Goal: Book appointment/travel/reservation

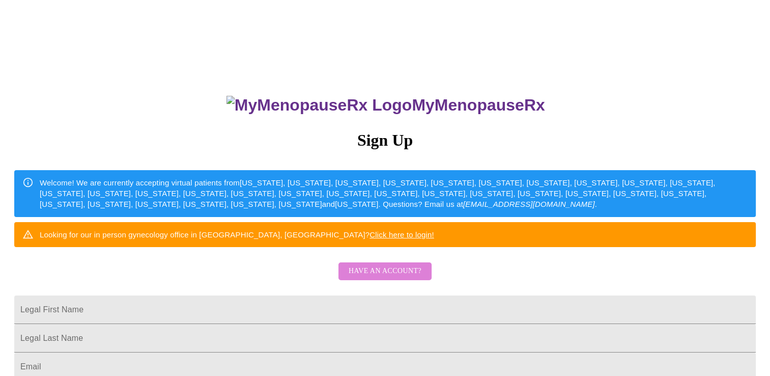
click at [409, 277] on span "Have an account?" at bounding box center [385, 271] width 73 height 13
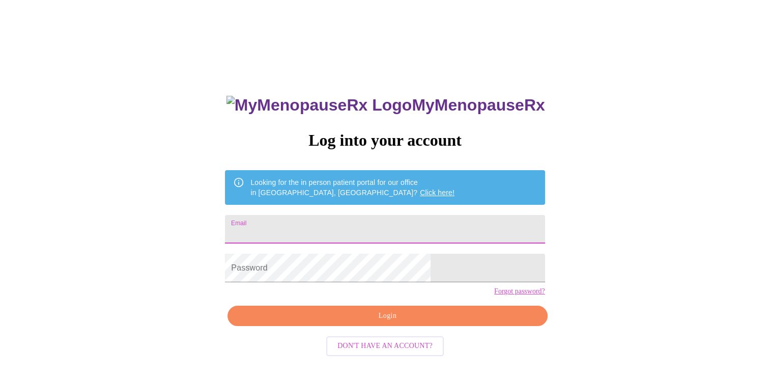
click at [301, 231] on input "Email" at bounding box center [385, 229] width 320 height 28
type input "[EMAIL_ADDRESS][DOMAIN_NAME]"
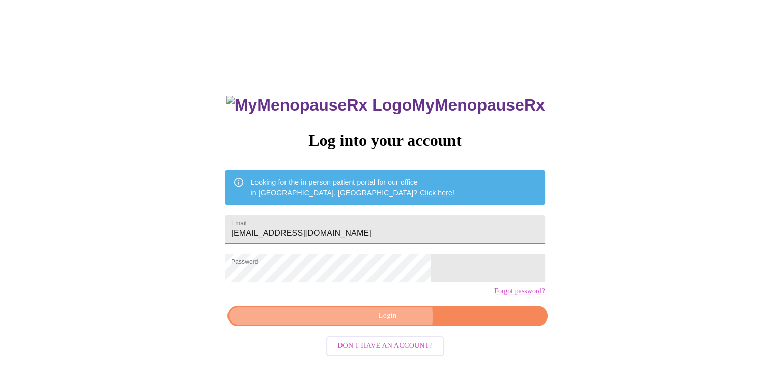
click at [386, 322] on span "Login" at bounding box center [387, 315] width 296 height 13
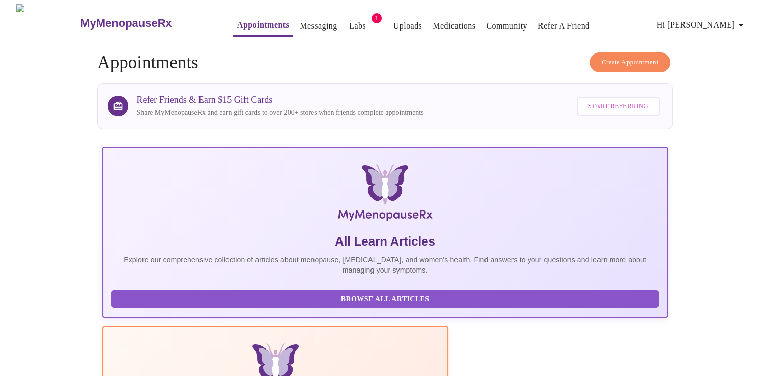
click at [239, 19] on link "Appointments" at bounding box center [263, 25] width 52 height 14
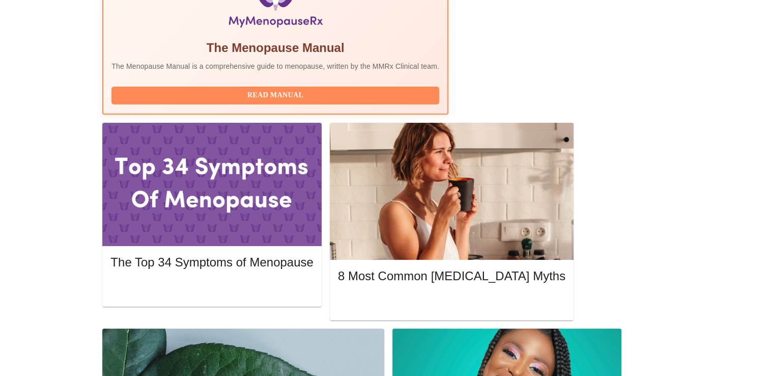
scroll to position [381, 0]
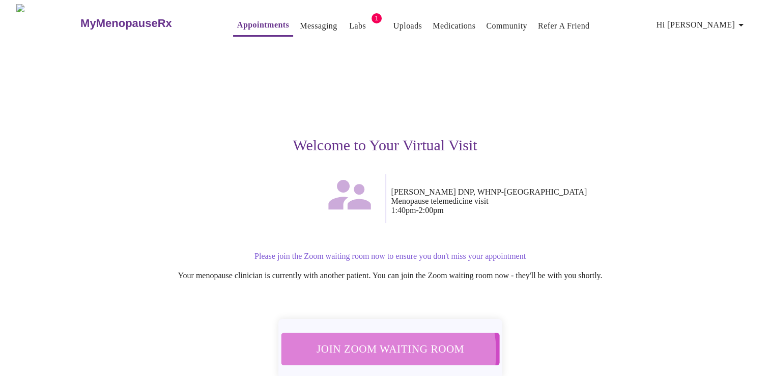
click at [384, 345] on span "Join Zoom Waiting Room" at bounding box center [390, 348] width 192 height 19
